Goal: Transaction & Acquisition: Purchase product/service

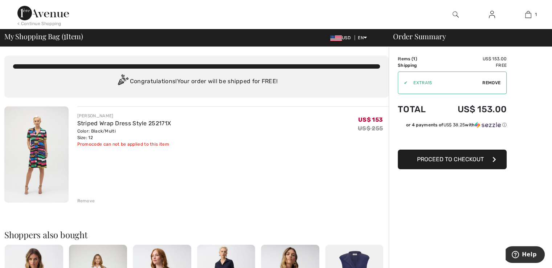
click at [497, 86] on span "Remove" at bounding box center [491, 82] width 18 height 7
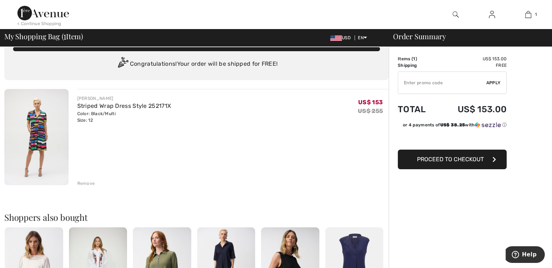
scroll to position [17, 0]
click at [41, 133] on img at bounding box center [36, 137] width 64 height 96
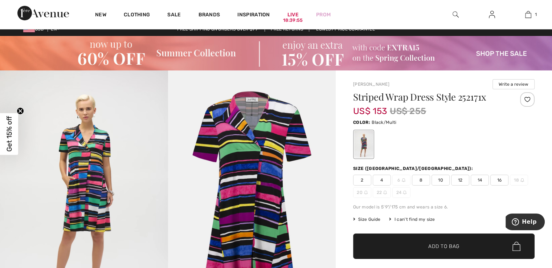
scroll to position [1, 0]
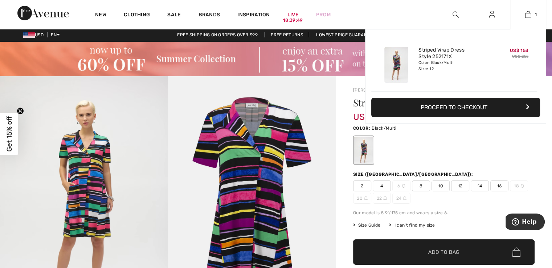
click at [461, 109] on button "Proceed to Checkout" at bounding box center [455, 108] width 169 height 20
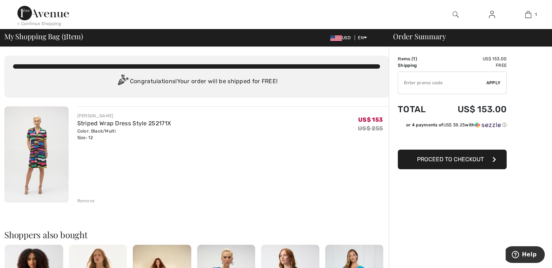
click at [428, 160] on span "Proceed to Checkout" at bounding box center [450, 159] width 67 height 7
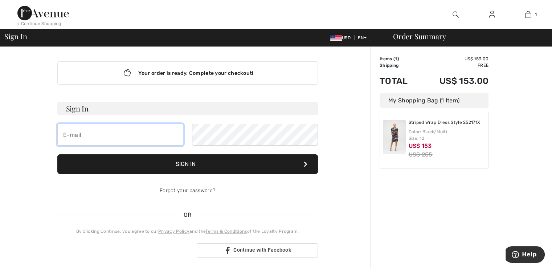
click at [124, 140] on input "email" at bounding box center [120, 135] width 126 height 22
type input "ujbiffoni@verizon.net"
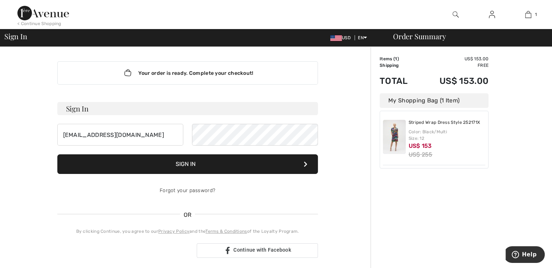
click at [192, 166] on button "Sign In" at bounding box center [187, 164] width 260 height 20
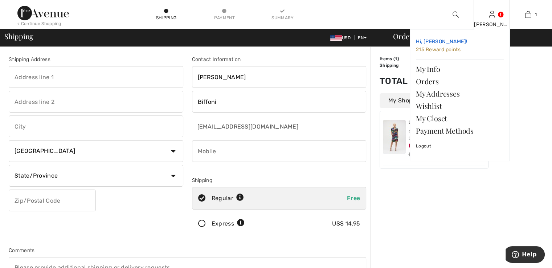
click at [452, 51] on span "215 Reward points" at bounding box center [438, 49] width 45 height 6
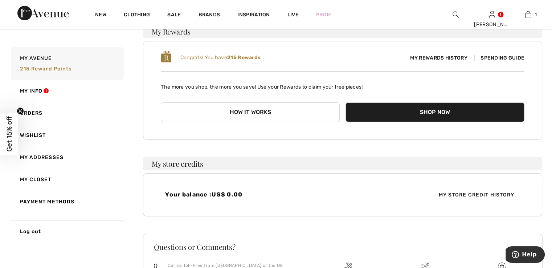
scroll to position [62, 0]
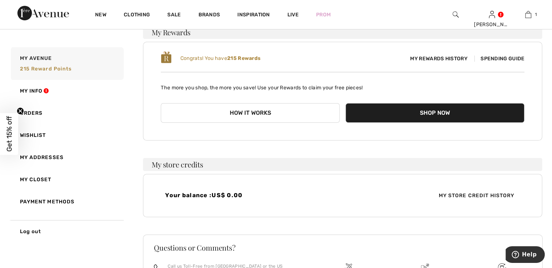
click at [413, 113] on button "Shop Now" at bounding box center [434, 113] width 179 height 20
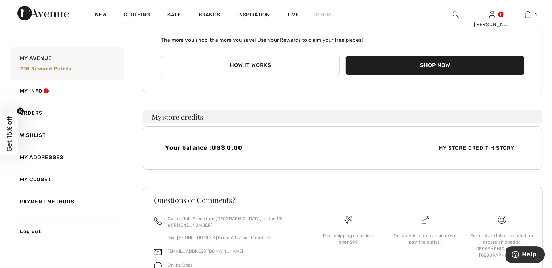
scroll to position [112, 0]
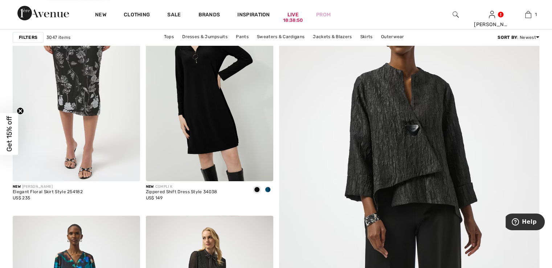
scroll to position [148, 0]
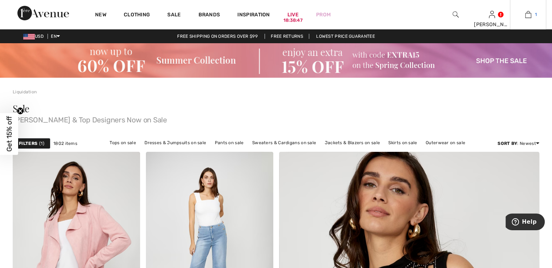
click at [531, 15] on link "1" at bounding box center [528, 14] width 36 height 9
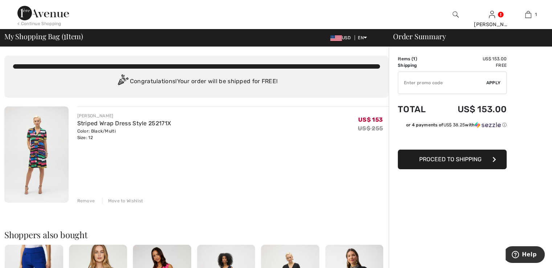
click at [439, 159] on span "Proceed to Shipping" at bounding box center [450, 159] width 62 height 7
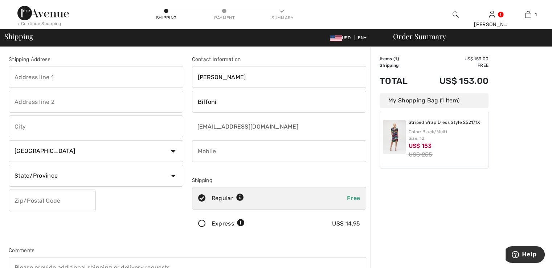
click at [38, 80] on input "text" at bounding box center [96, 77] width 174 height 22
type input "[STREET_ADDRESS]"
type input "Bel Air"
select select "US"
select select "MD"
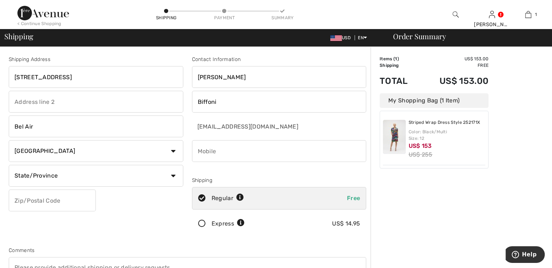
type input "21014-2795"
type input "4432435056"
type input "210142795"
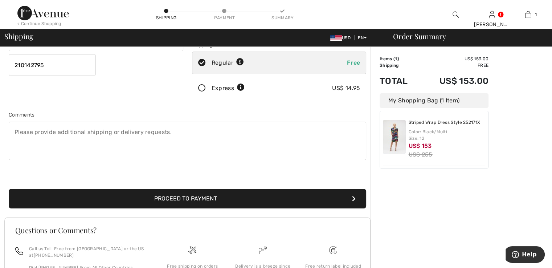
scroll to position [136, 0]
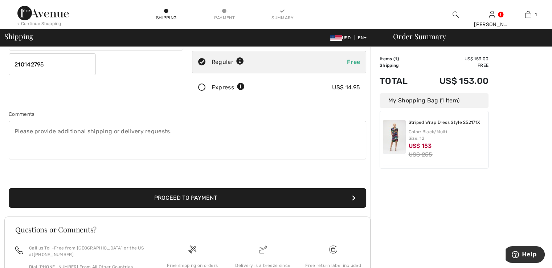
click at [192, 198] on button "Proceed to Payment" at bounding box center [187, 198] width 357 height 20
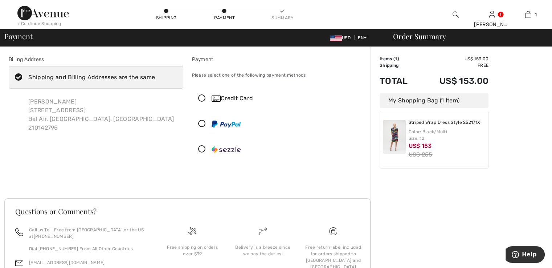
click at [200, 97] on icon at bounding box center [201, 99] width 19 height 8
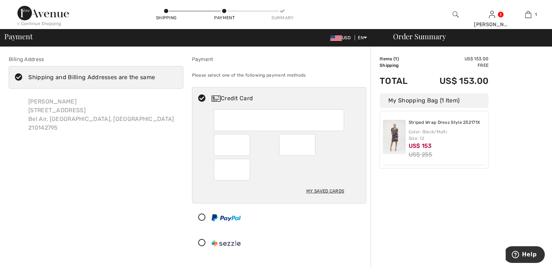
click at [199, 142] on div "My Saved Cards" at bounding box center [279, 156] width 174 height 94
click at [298, 154] on div at bounding box center [297, 145] width 36 height 22
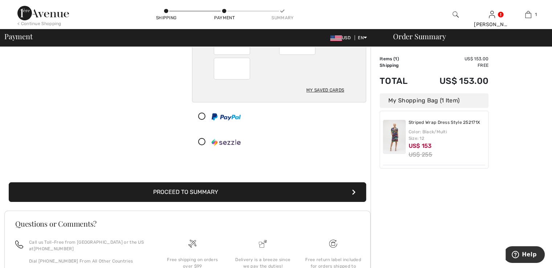
scroll to position [108, 0]
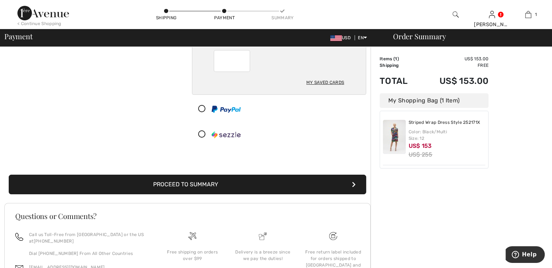
click at [174, 181] on button "Proceed to Summary" at bounding box center [187, 184] width 357 height 20
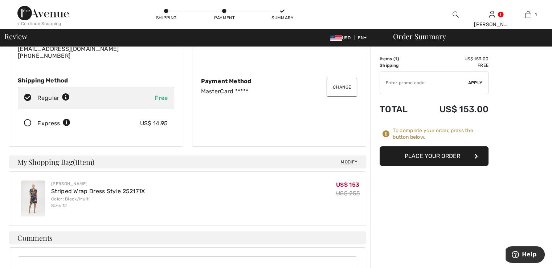
scroll to position [91, 0]
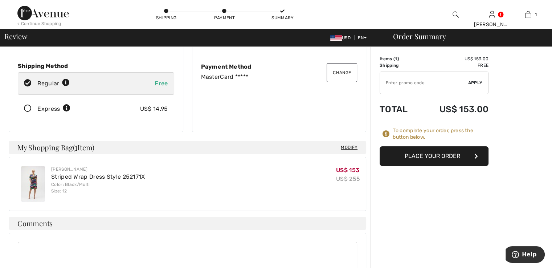
click at [447, 161] on button "Place Your Order" at bounding box center [433, 156] width 109 height 20
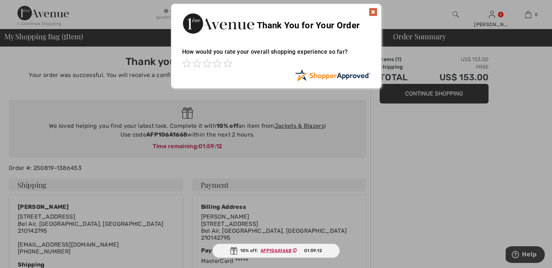
click at [375, 11] on img at bounding box center [373, 12] width 9 height 9
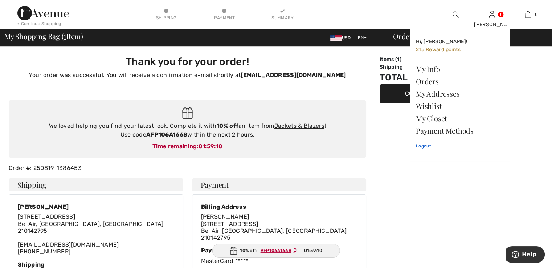
click at [424, 145] on link "Logout" at bounding box center [460, 146] width 88 height 18
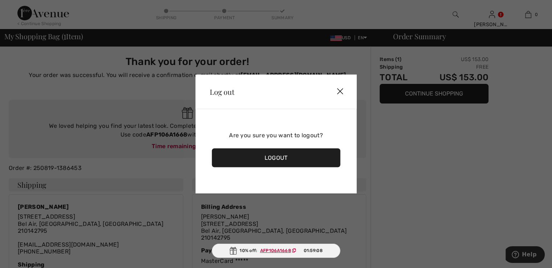
click at [270, 160] on div "Logout" at bounding box center [275, 157] width 129 height 19
